Goal: Book appointment/travel/reservation

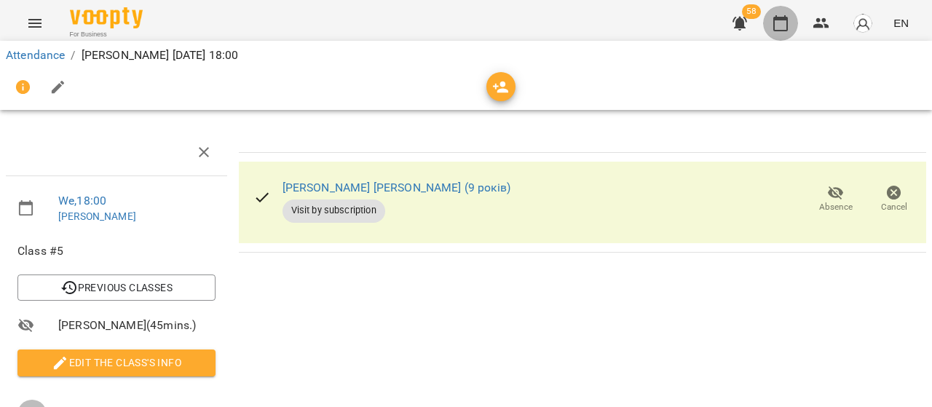
click at [781, 20] on icon "button" at bounding box center [780, 23] width 17 height 17
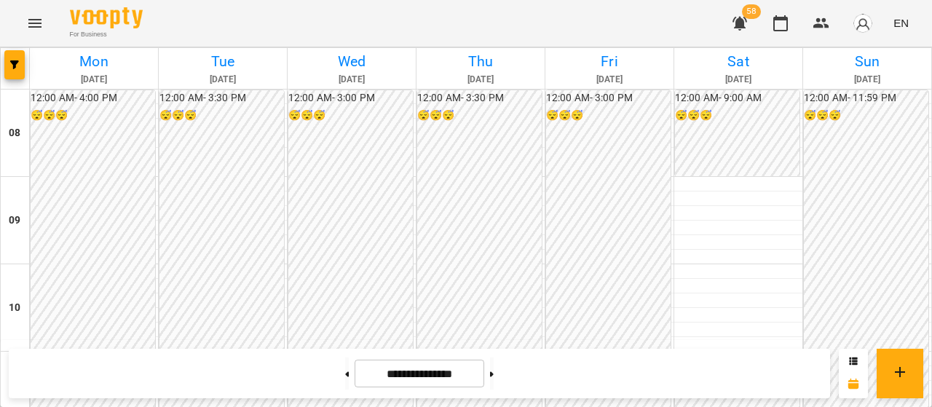
scroll to position [535, 0]
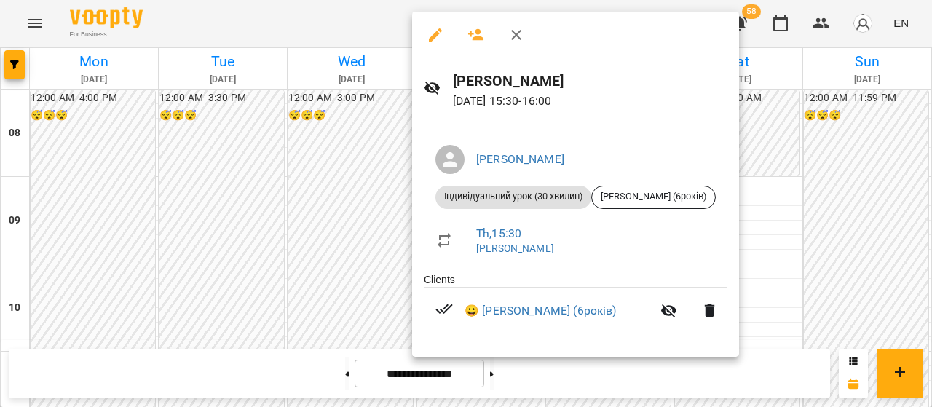
click at [523, 44] on button "button" at bounding box center [516, 34] width 35 height 35
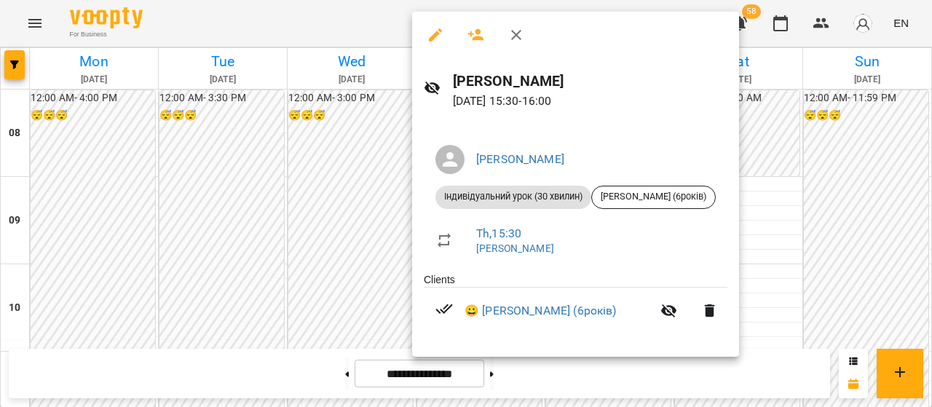
click at [510, 37] on icon "button" at bounding box center [516, 34] width 17 height 17
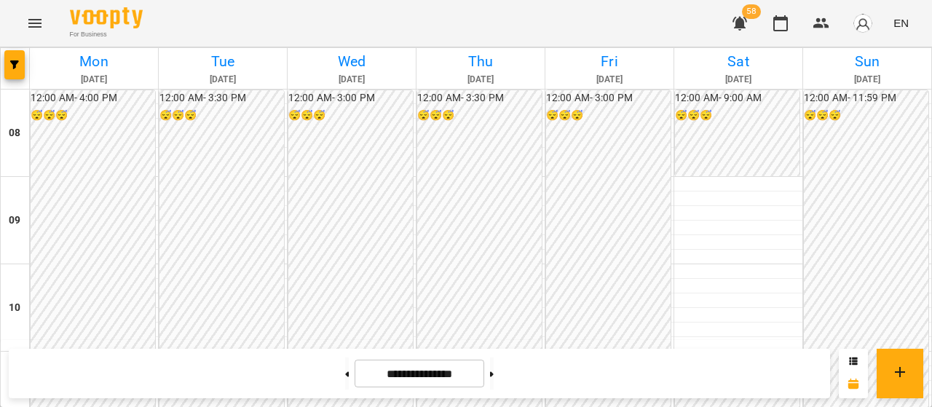
scroll to position [579, 0]
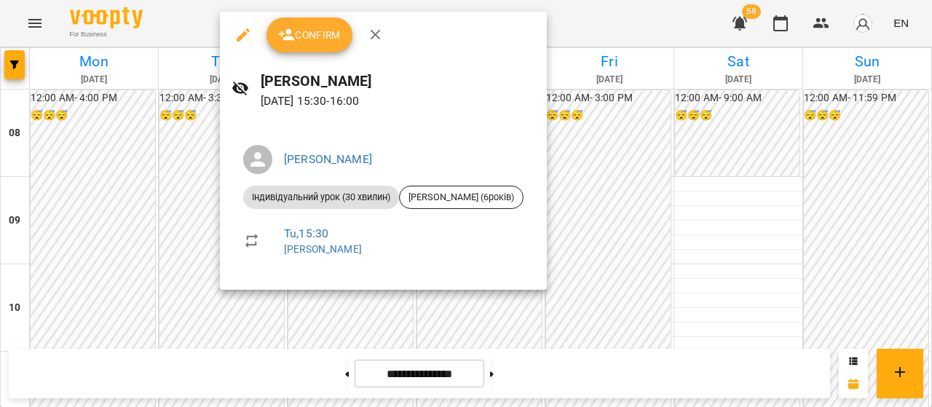
click at [378, 39] on icon "button" at bounding box center [376, 35] width 10 height 10
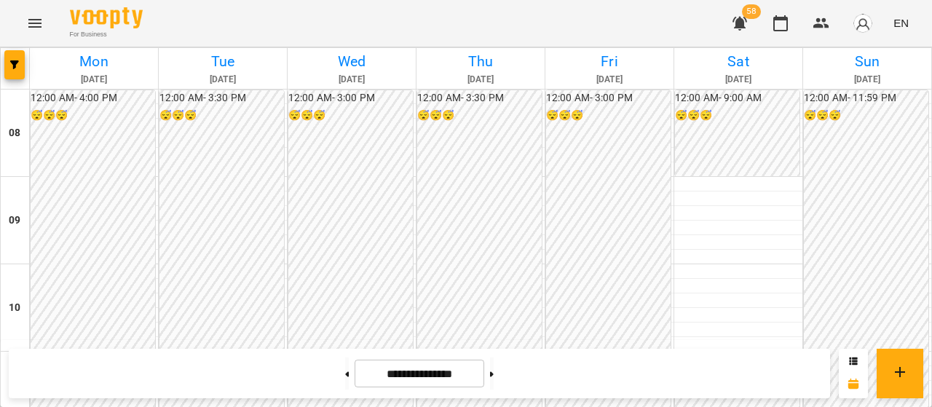
scroll to position [693, 0]
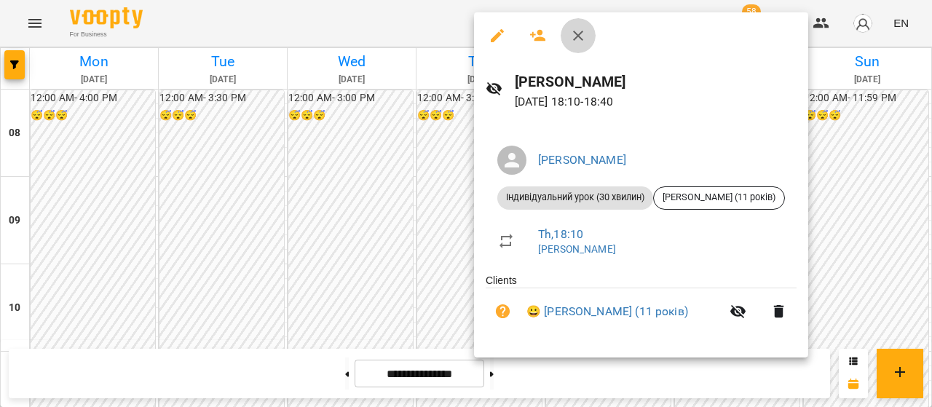
click at [585, 41] on icon "button" at bounding box center [577, 35] width 17 height 17
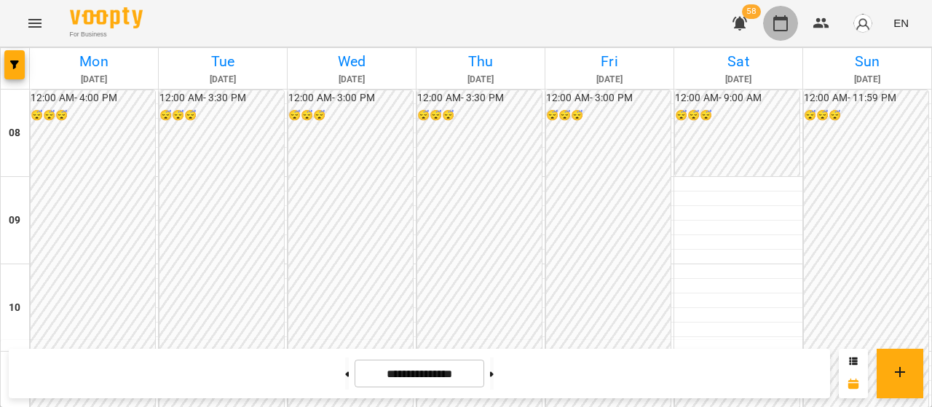
click at [778, 23] on icon "button" at bounding box center [780, 23] width 17 height 17
